Goal: Task Accomplishment & Management: Manage account settings

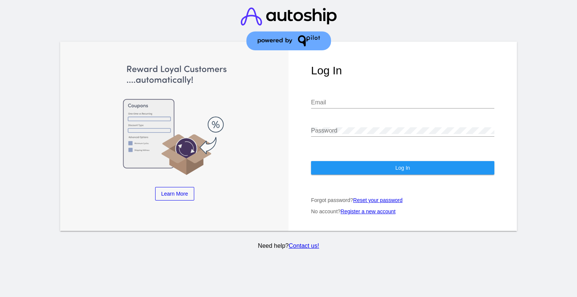
click at [339, 99] on input "Email" at bounding box center [402, 102] width 183 height 7
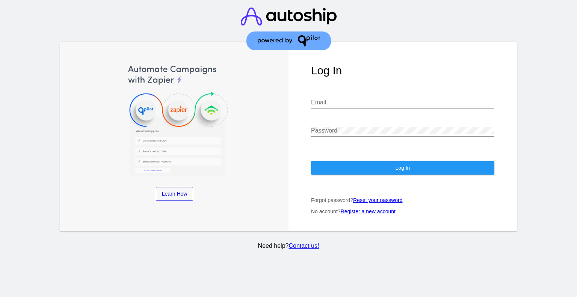
drag, startPoint x: 89, startPoint y: 135, endPoint x: 96, endPoint y: 135, distance: 7.1
click at [89, 135] on img at bounding box center [174, 120] width 183 height 112
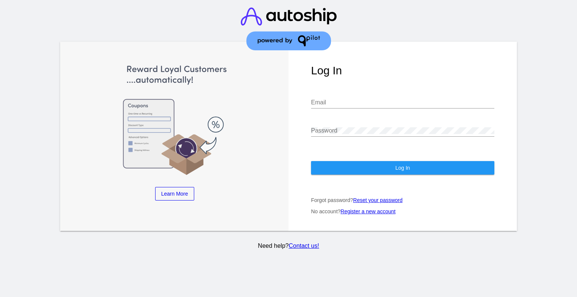
click at [352, 92] on div "Email" at bounding box center [402, 100] width 183 height 17
paste input "[EMAIL_ADDRESS][DOMAIN_NAME]"
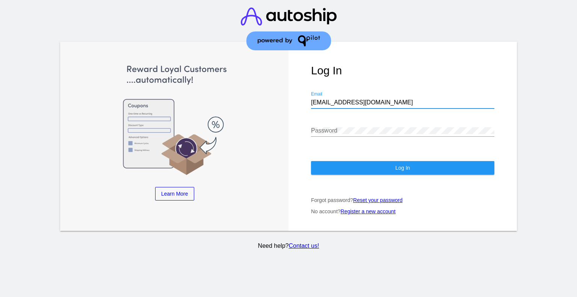
type input "[EMAIL_ADDRESS][DOMAIN_NAME]"
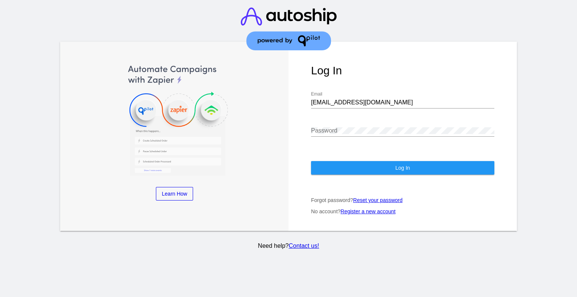
click at [340, 120] on div "Password" at bounding box center [402, 128] width 183 height 17
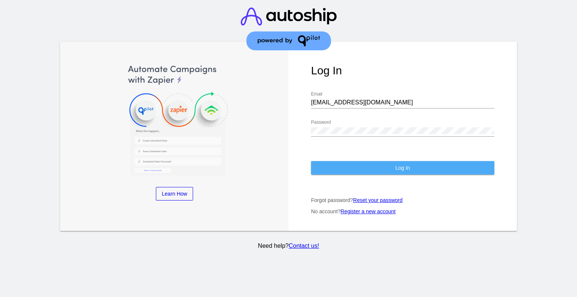
click at [367, 161] on button "Log In" at bounding box center [402, 168] width 183 height 14
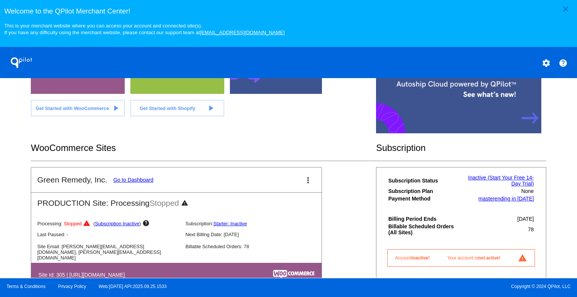
scroll to position [225, 0]
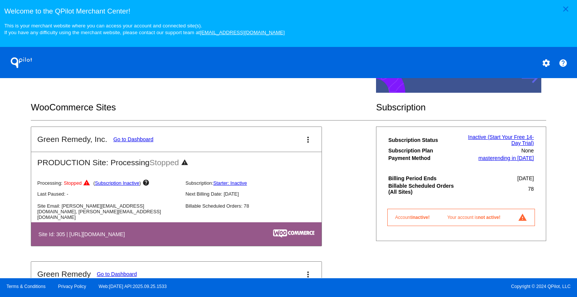
click at [119, 181] on link "Subscription Inactive" at bounding box center [117, 183] width 44 height 6
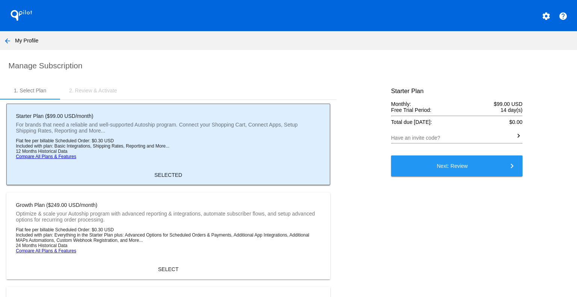
click at [458, 167] on span "Next: Review keyboard_arrow_right" at bounding box center [452, 166] width 31 height 6
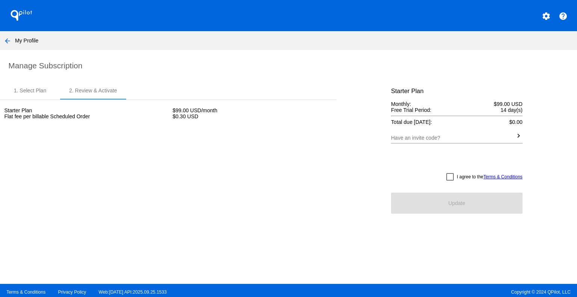
click at [446, 177] on div at bounding box center [450, 177] width 8 height 8
click at [450, 181] on input "I agree to the Terms & Conditions" at bounding box center [450, 181] width 0 height 0
checkbox input "true"
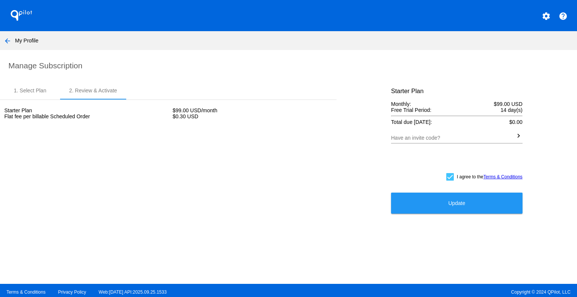
click at [27, 40] on nav "arrow_back My Profile" at bounding box center [288, 40] width 577 height 19
click at [7, 41] on mat-icon "arrow_back" at bounding box center [7, 40] width 9 height 9
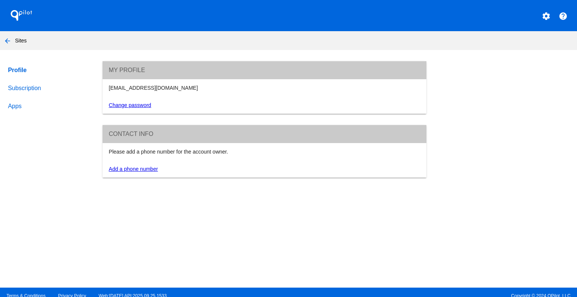
click at [7, 41] on mat-icon "arrow_back" at bounding box center [7, 40] width 9 height 9
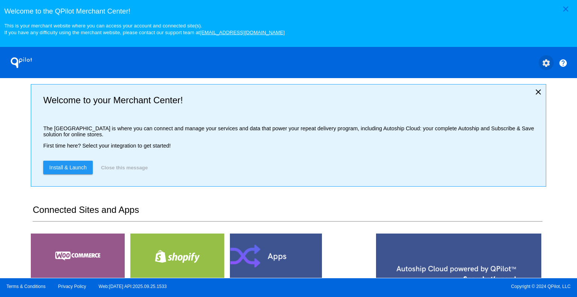
click at [547, 62] on mat-icon "settings" at bounding box center [546, 63] width 9 height 9
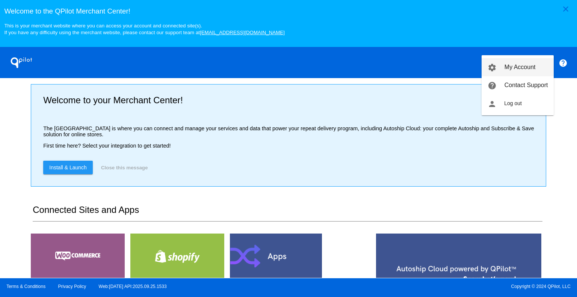
click at [514, 67] on span "My Account" at bounding box center [520, 67] width 31 height 6
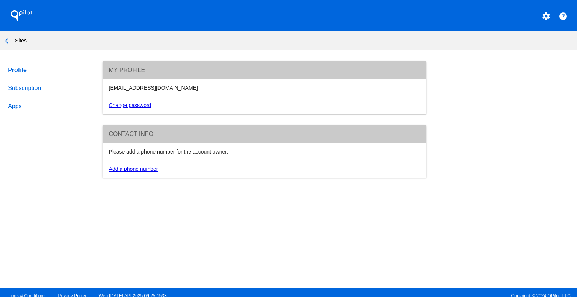
click at [21, 91] on link "Subscription" at bounding box center [47, 88] width 83 height 18
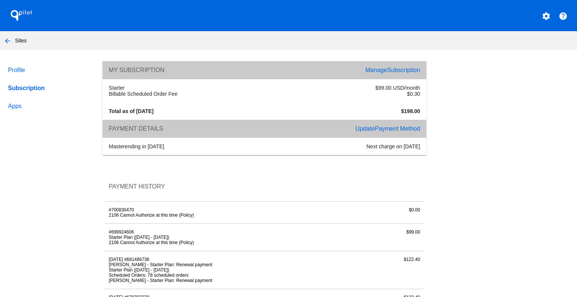
click at [377, 129] on span "Payment Method" at bounding box center [397, 128] width 45 height 6
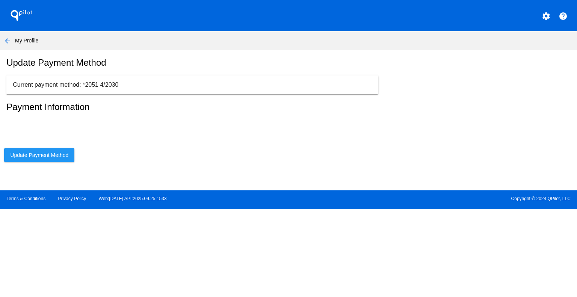
click at [32, 157] on span "Update Payment Method" at bounding box center [39, 155] width 58 height 6
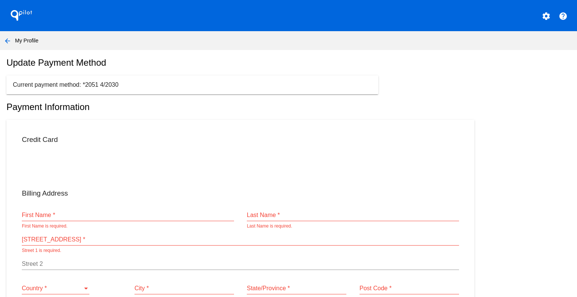
click at [65, 210] on div "First Name *" at bounding box center [128, 212] width 212 height 17
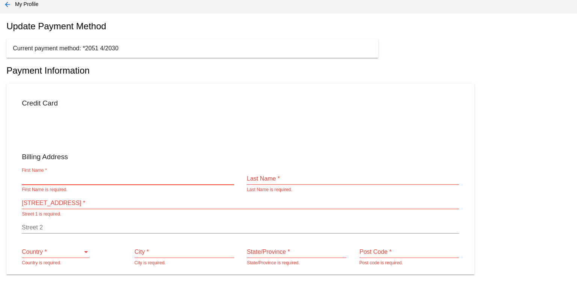
scroll to position [75, 0]
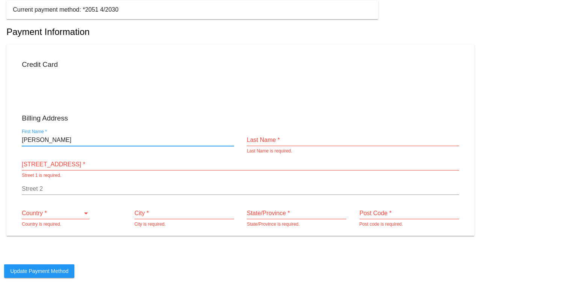
type input "[PERSON_NAME]"
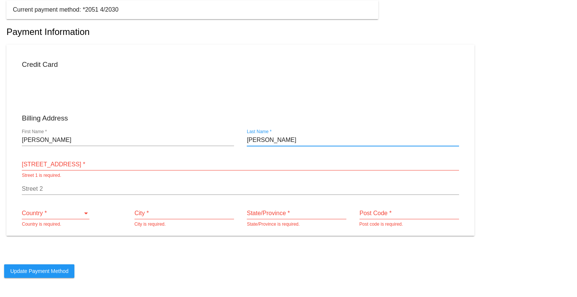
type input "[PERSON_NAME]"
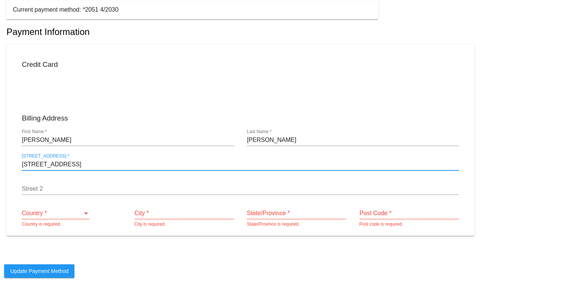
type input "[STREET_ADDRESS]"
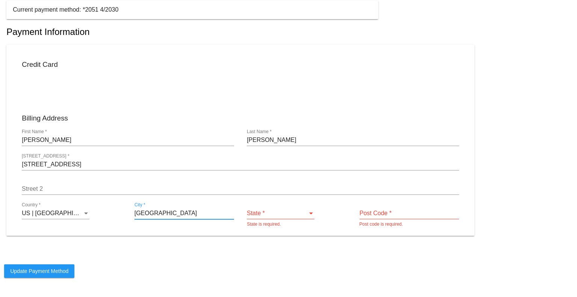
type input "[GEOGRAPHIC_DATA]"
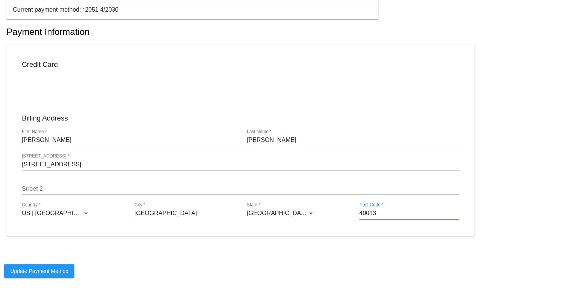
type input "40013"
click at [41, 274] on span "Update Payment Method" at bounding box center [39, 271] width 58 height 6
click at [149, 217] on input "[GEOGRAPHIC_DATA]" at bounding box center [185, 213] width 100 height 7
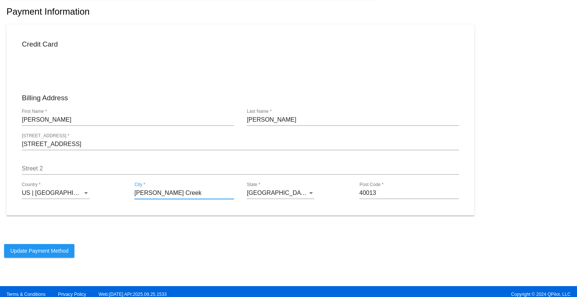
scroll to position [107, 0]
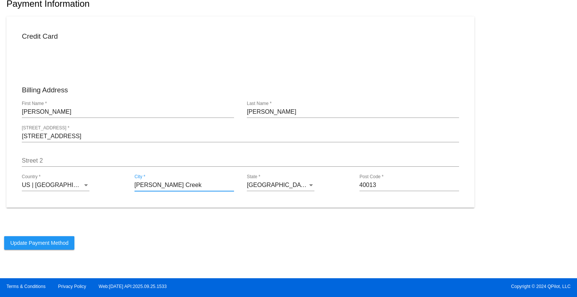
type input "[PERSON_NAME] Creek"
click at [41, 245] on span "Update Payment Method" at bounding box center [39, 243] width 58 height 6
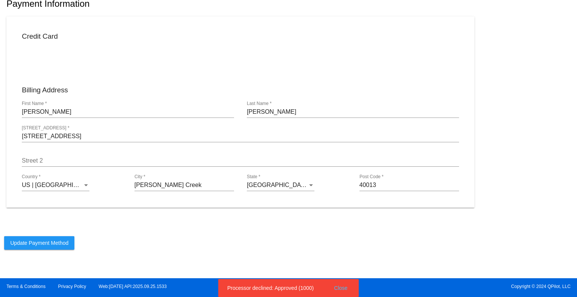
scroll to position [0, 0]
